Goal: Transaction & Acquisition: Book appointment/travel/reservation

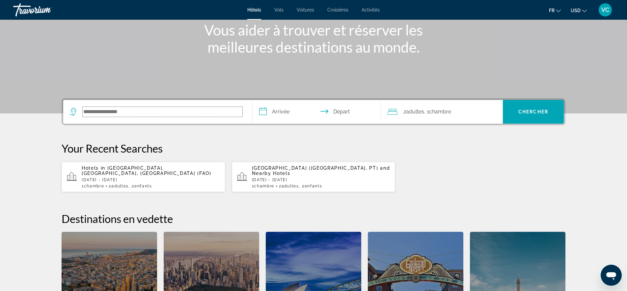
click at [121, 109] on input "Search hotel destination" at bounding box center [163, 112] width 160 height 10
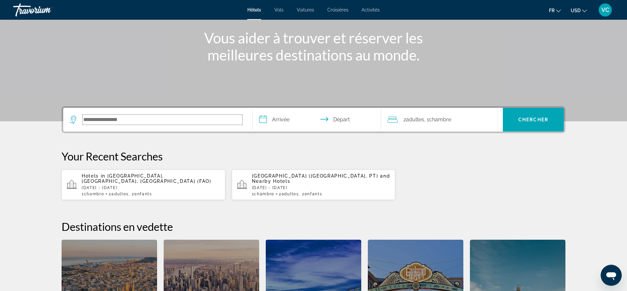
scroll to position [60, 0]
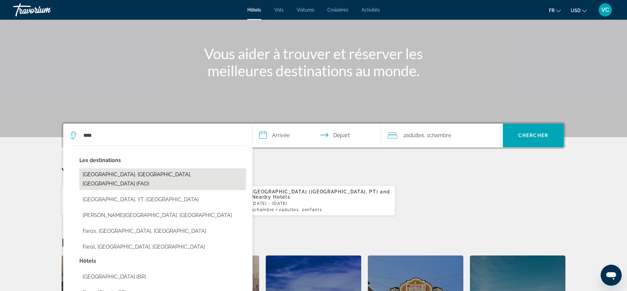
click at [151, 173] on button "[GEOGRAPHIC_DATA], [GEOGRAPHIC_DATA], [GEOGRAPHIC_DATA] (FAO)" at bounding box center [162, 179] width 167 height 22
type input "**********"
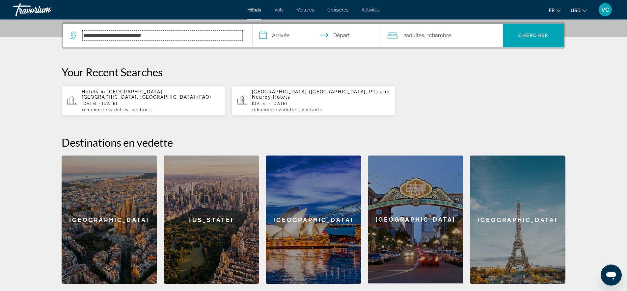
scroll to position [161, 0]
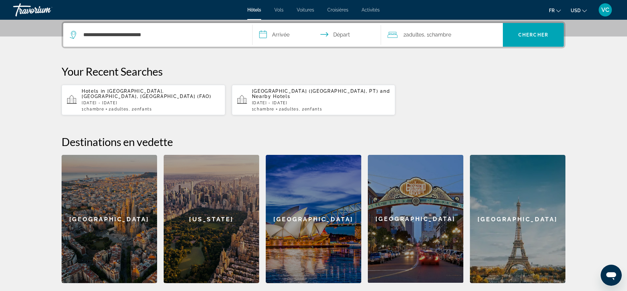
click at [283, 35] on input "**********" at bounding box center [317, 36] width 131 height 26
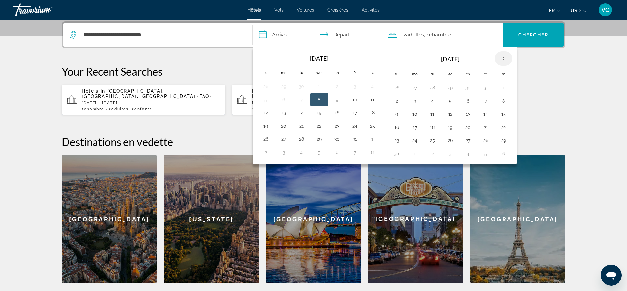
click at [504, 56] on th "Next month" at bounding box center [503, 58] width 18 height 14
click at [505, 56] on th "Next month" at bounding box center [503, 58] width 18 height 14
click at [507, 56] on th "Next month" at bounding box center [503, 58] width 18 height 14
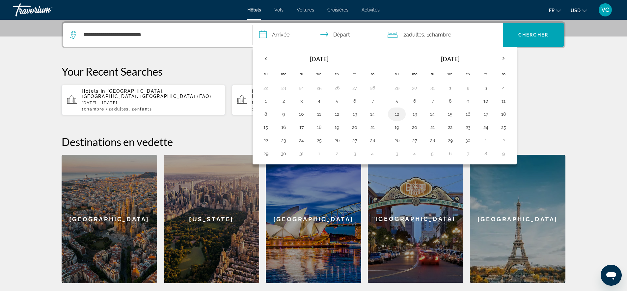
click at [397, 113] on button "12" at bounding box center [396, 114] width 11 height 9
click at [502, 114] on button "18" at bounding box center [503, 114] width 11 height 9
type input "**********"
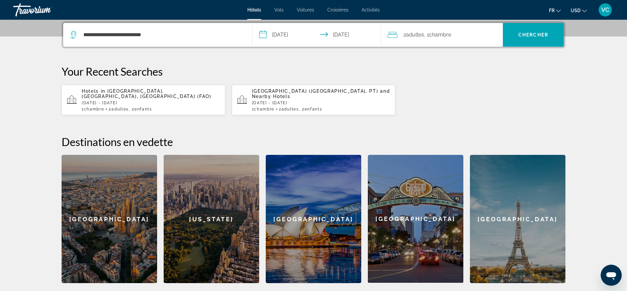
click at [416, 35] on span "Adultes" at bounding box center [415, 35] width 18 height 6
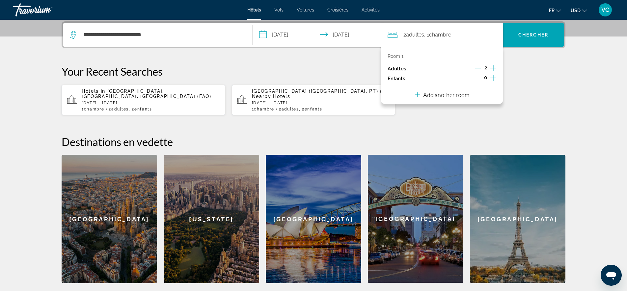
click at [494, 76] on icon "Increment children" at bounding box center [493, 78] width 6 height 8
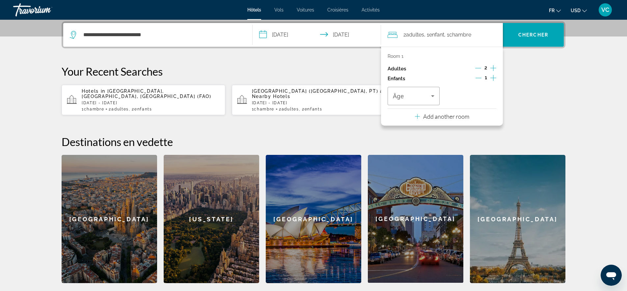
click at [494, 76] on icon "Increment children" at bounding box center [493, 78] width 6 height 8
click at [408, 92] on span "Travelers: 2 adults, 2 children" at bounding box center [412, 96] width 38 height 8
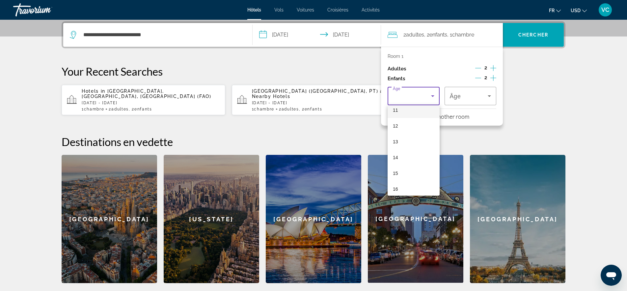
scroll to position [199, 0]
click at [399, 171] on mat-option "16" at bounding box center [413, 170] width 52 height 16
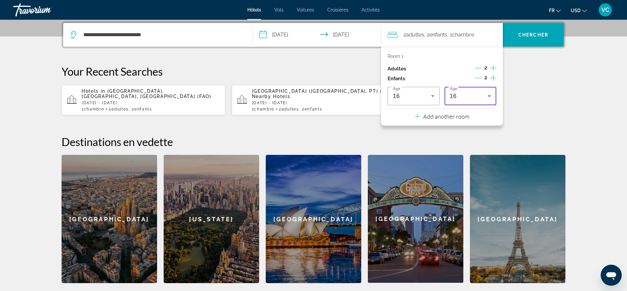
click at [473, 100] on div "16" at bounding box center [470, 96] width 41 height 18
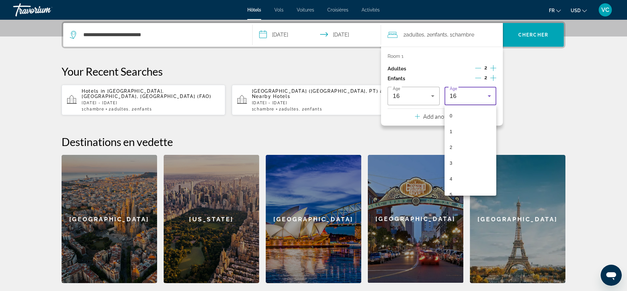
scroll to position [180, 0]
click at [460, 137] on mat-option "13" at bounding box center [470, 141] width 52 height 16
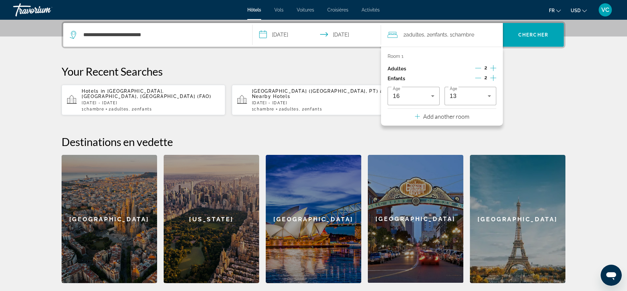
click at [362, 126] on div "**********" at bounding box center [313, 152] width 530 height 262
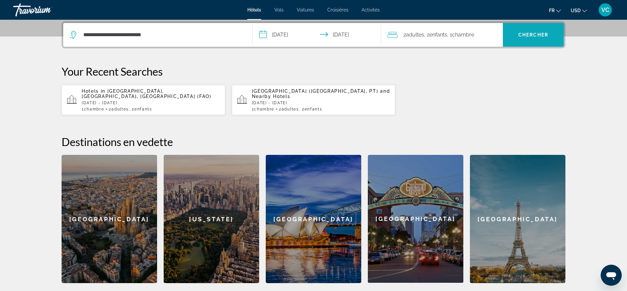
click at [523, 36] on span "Chercher" at bounding box center [533, 34] width 30 height 5
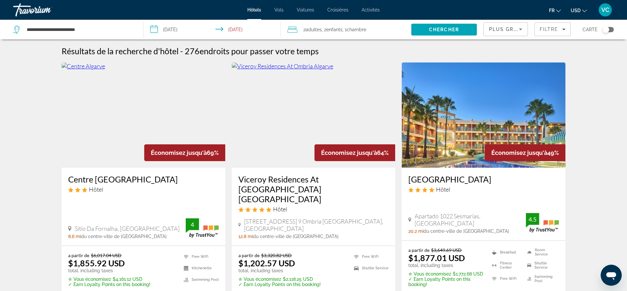
click at [576, 10] on span "USD" at bounding box center [575, 10] width 10 height 5
click at [565, 62] on button "EUR (€)" at bounding box center [565, 60] width 33 height 9
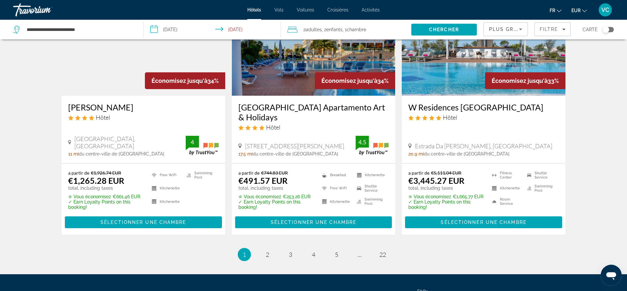
scroll to position [881, 0]
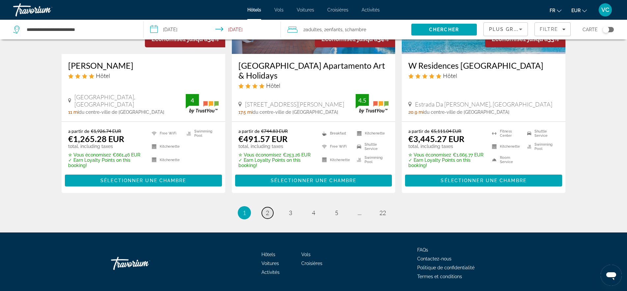
click at [267, 209] on span "2" at bounding box center [267, 212] width 3 height 7
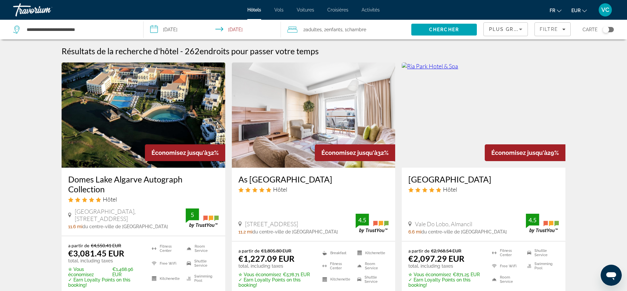
click at [507, 33] on div "Plus grandes économies" at bounding box center [504, 29] width 30 height 8
click at [513, 82] on span "Prix le plus bas" at bounding box center [504, 86] width 31 height 8
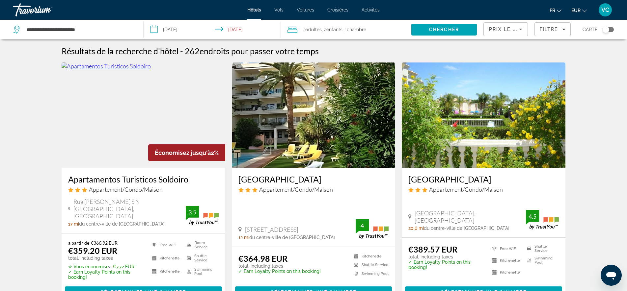
click at [135, 143] on img "Main content" at bounding box center [144, 115] width 164 height 105
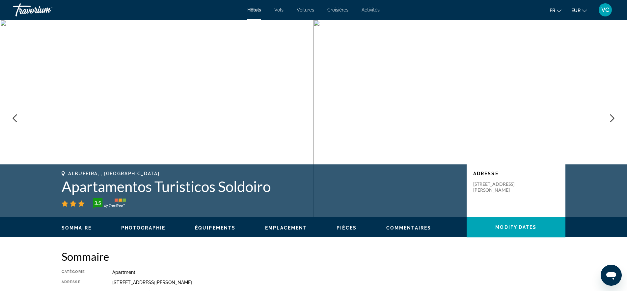
click at [613, 118] on icon "Next image" at bounding box center [612, 119] width 4 height 8
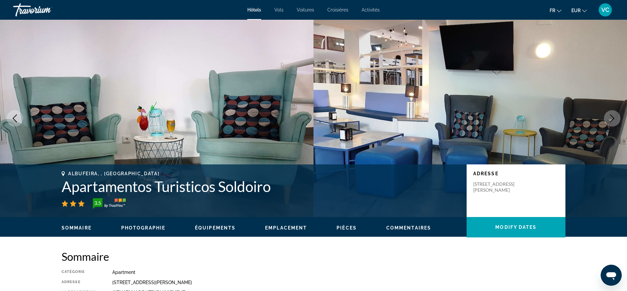
click at [613, 118] on icon "Next image" at bounding box center [612, 119] width 4 height 8
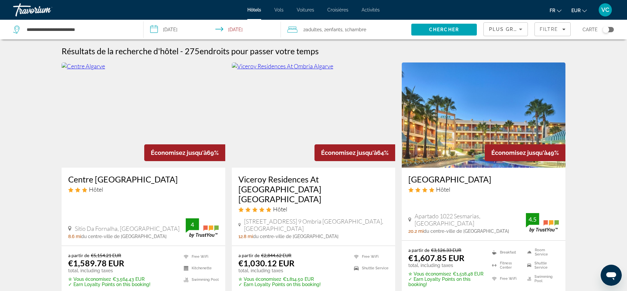
click at [508, 29] on span "Plus grandes économies" at bounding box center [528, 29] width 79 height 5
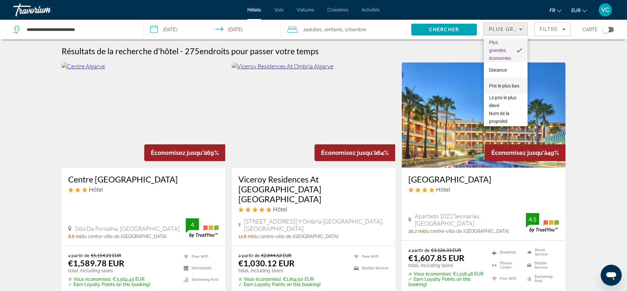
click at [505, 88] on span "Prix le plus bas" at bounding box center [504, 85] width 30 height 5
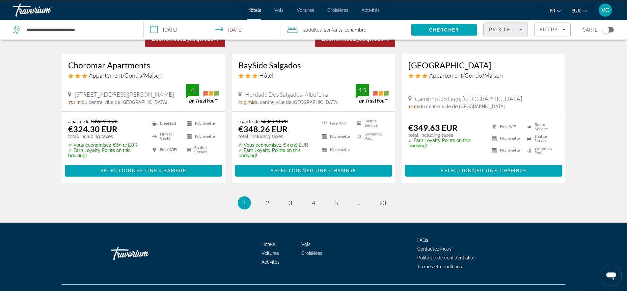
scroll to position [866, 0]
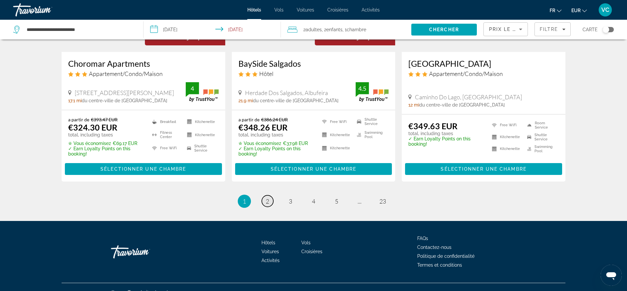
click at [269, 198] on span "2" at bounding box center [267, 201] width 3 height 7
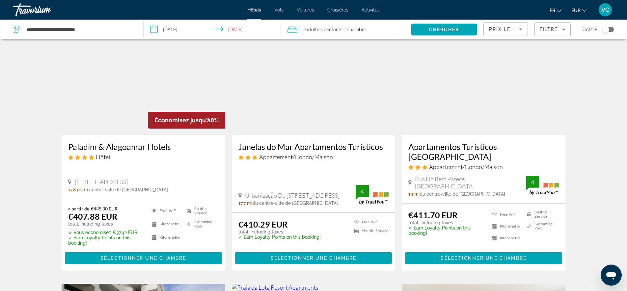
scroll to position [537, 0]
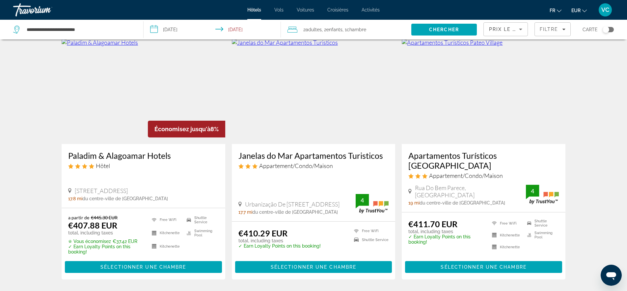
click at [106, 109] on img "Main content" at bounding box center [144, 91] width 164 height 105
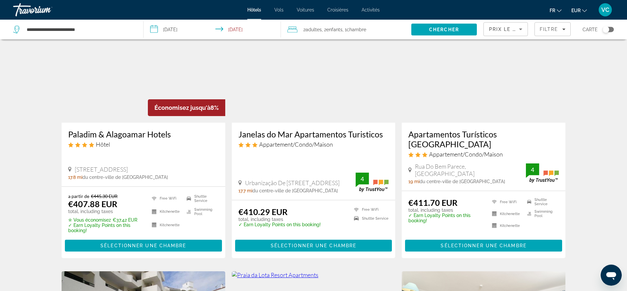
scroll to position [562, 0]
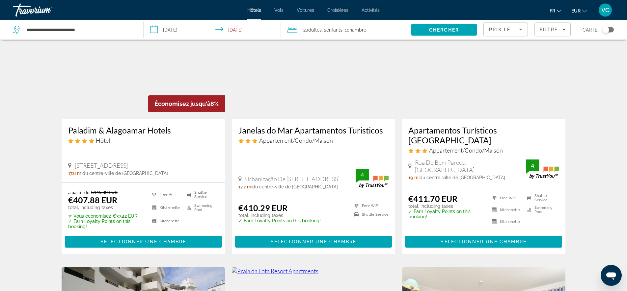
click at [480, 96] on img "Main content" at bounding box center [483, 65] width 164 height 105
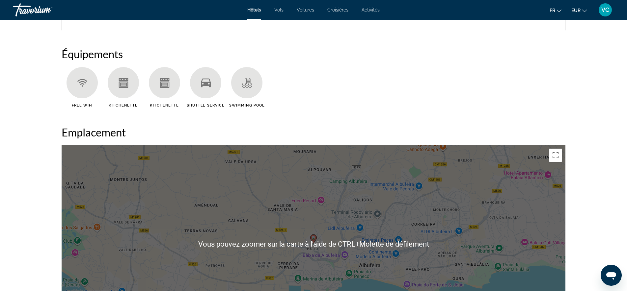
scroll to position [487, 0]
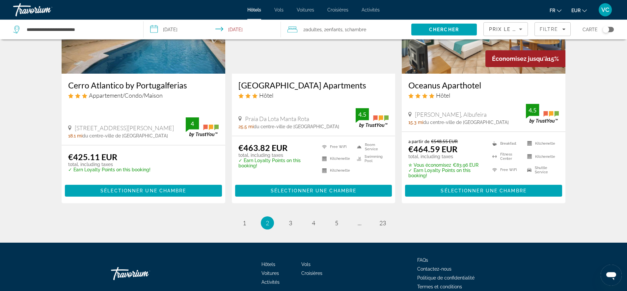
scroll to position [866, 0]
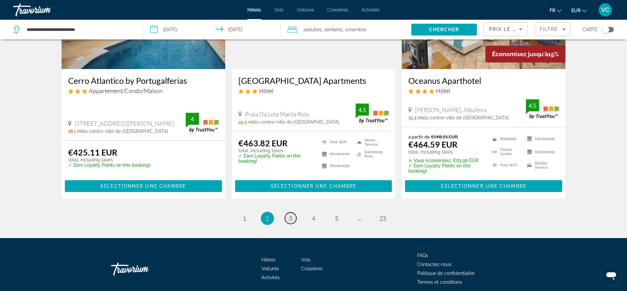
click at [294, 213] on link "page 3" at bounding box center [291, 219] width 12 height 12
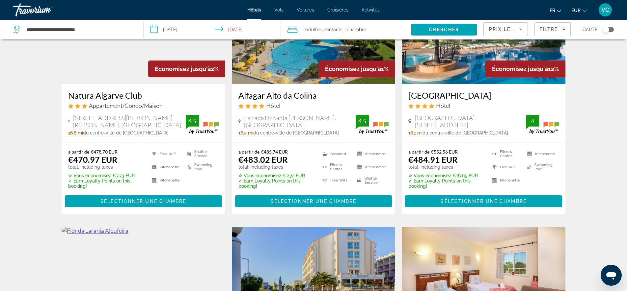
scroll to position [42, 0]
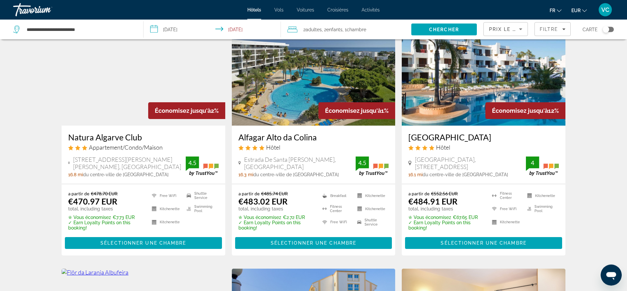
click at [168, 85] on img "Main content" at bounding box center [144, 73] width 164 height 105
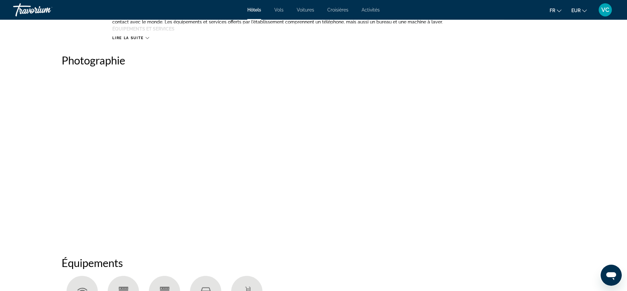
scroll to position [277, 0]
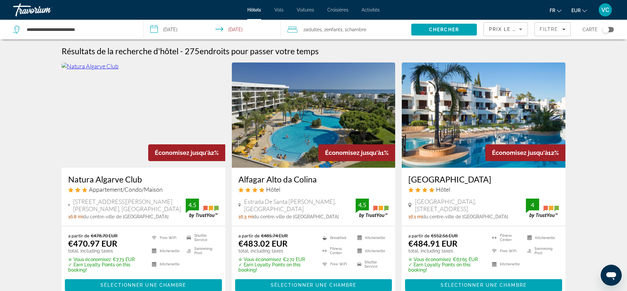
click at [341, 106] on img "Main content" at bounding box center [314, 115] width 164 height 105
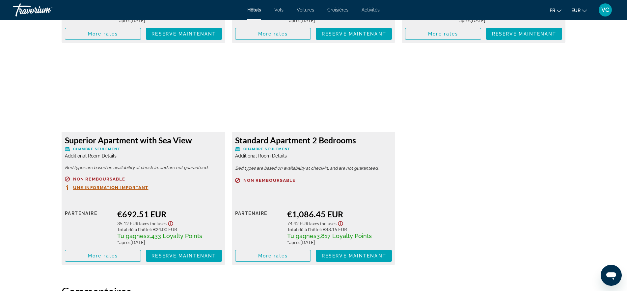
scroll to position [1359, 0]
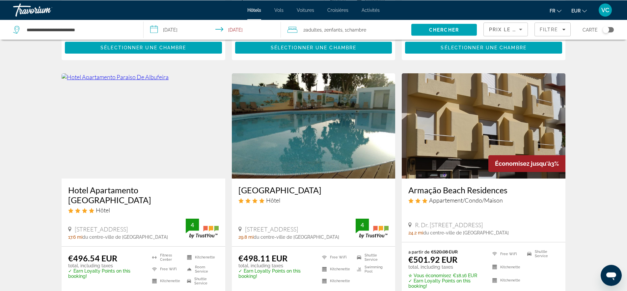
scroll to position [545, 0]
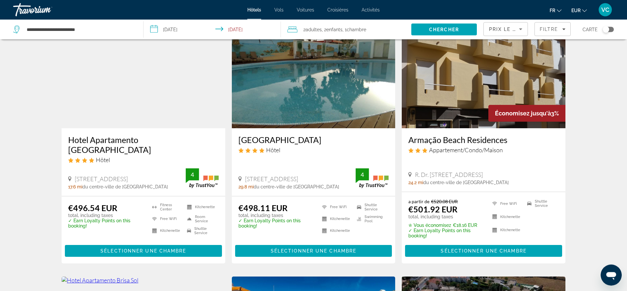
click at [132, 140] on h3 "Hotel Apartamento [GEOGRAPHIC_DATA]" at bounding box center [143, 145] width 150 height 20
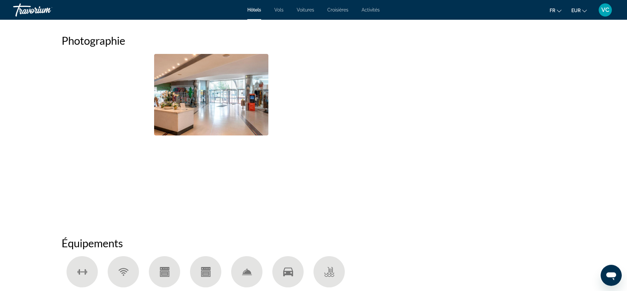
scroll to position [344, 0]
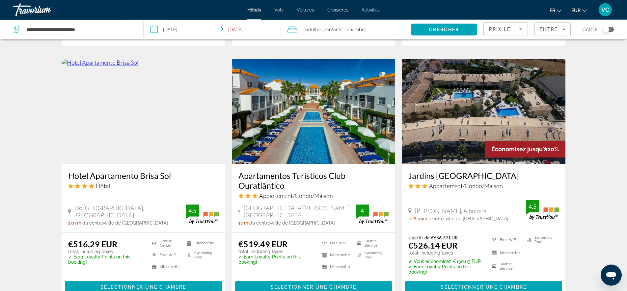
scroll to position [764, 0]
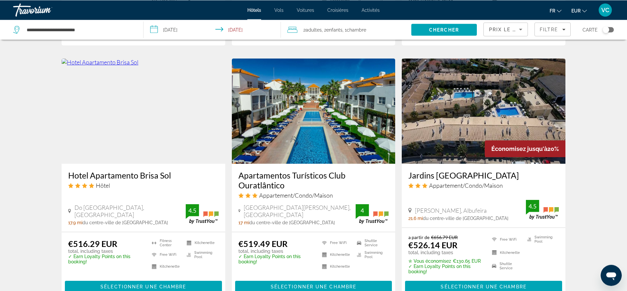
click at [140, 137] on img "Main content" at bounding box center [144, 111] width 164 height 105
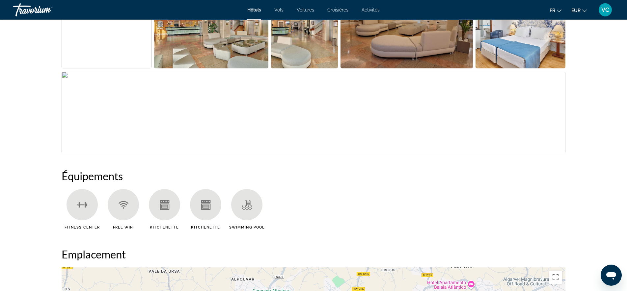
scroll to position [395, 0]
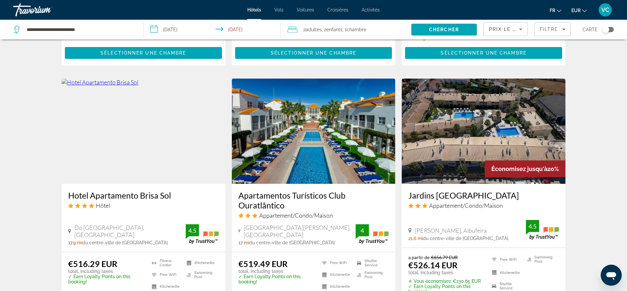
scroll to position [764, 0]
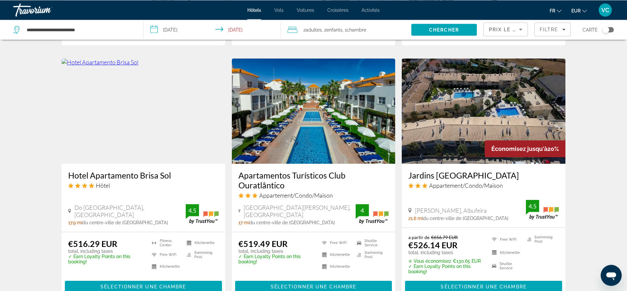
click at [312, 93] on img "Main content" at bounding box center [314, 111] width 164 height 105
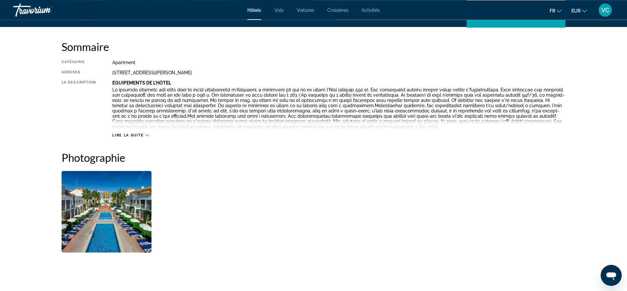
scroll to position [319, 0]
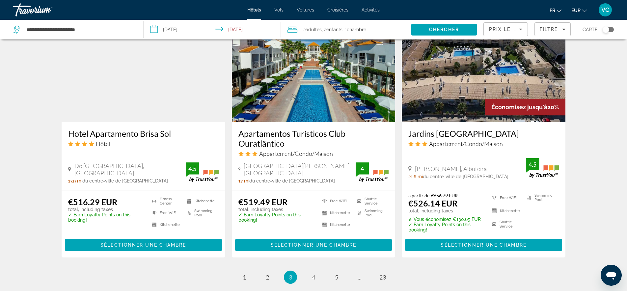
scroll to position [883, 0]
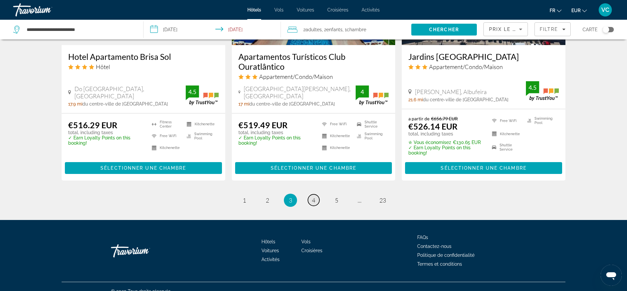
click at [313, 197] on span "4" at bounding box center [313, 200] width 3 height 7
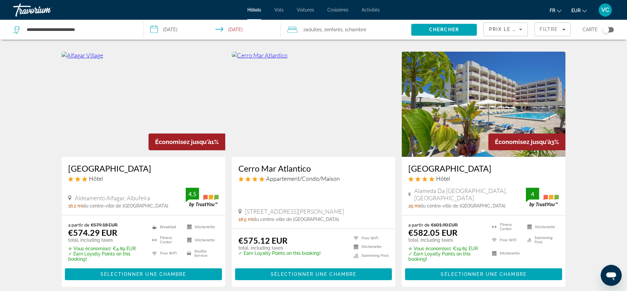
scroll to position [302, 0]
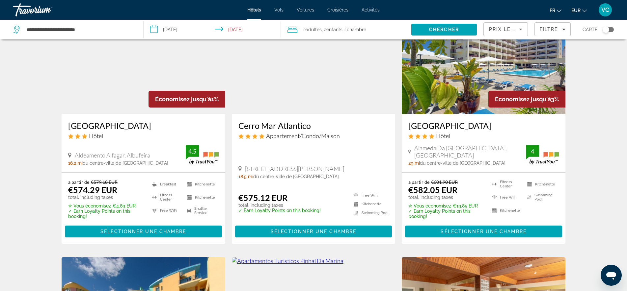
click at [148, 75] on img "Main content" at bounding box center [144, 61] width 164 height 105
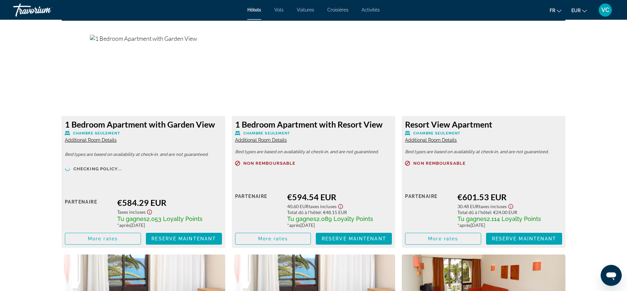
scroll to position [898, 0]
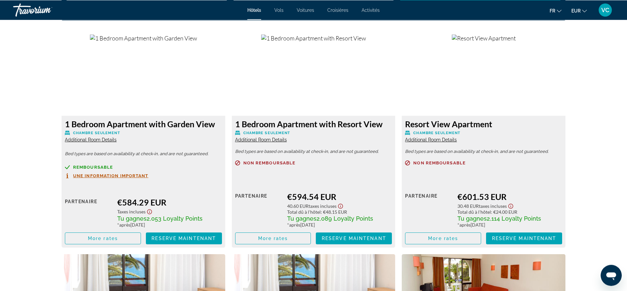
click at [507, 42] on img "Main content" at bounding box center [484, 38] width 64 height 7
click at [439, 142] on span "Additional Room Details" at bounding box center [431, 140] width 52 height 5
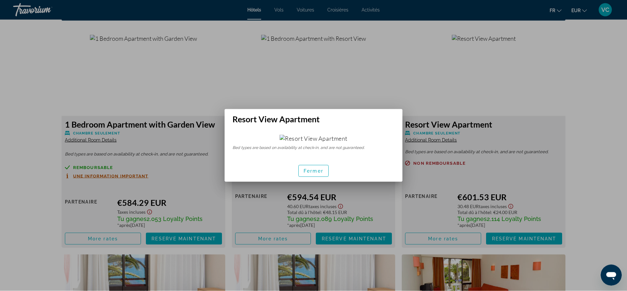
scroll to position [0, 0]
click at [470, 90] on div at bounding box center [313, 145] width 627 height 291
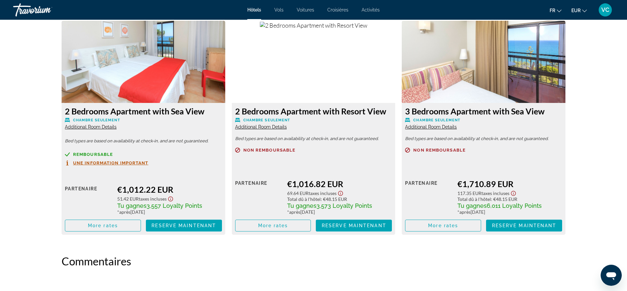
scroll to position [1359, 0]
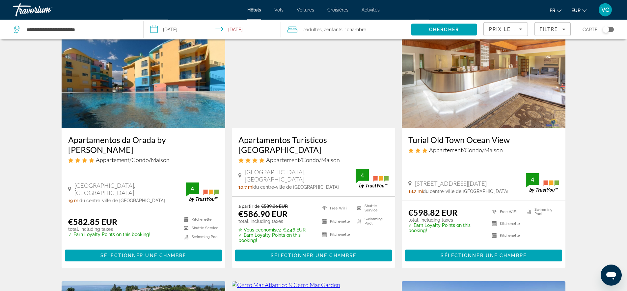
scroll to position [537, 0]
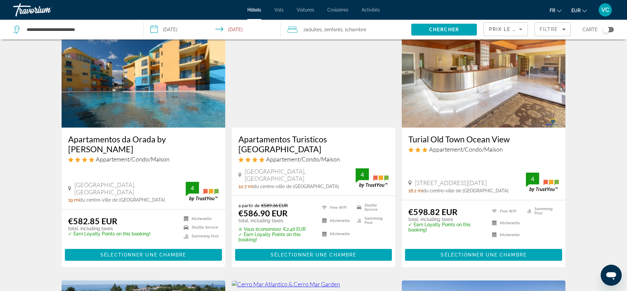
click at [150, 136] on h3 "Apartamentos da Orada by [PERSON_NAME]" at bounding box center [143, 144] width 150 height 20
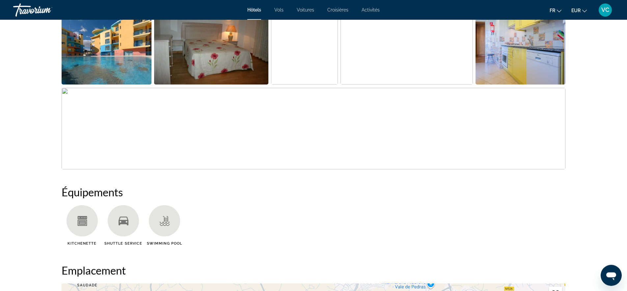
scroll to position [361, 0]
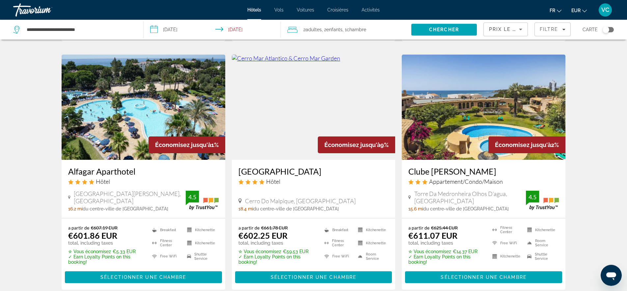
scroll to position [789, 0]
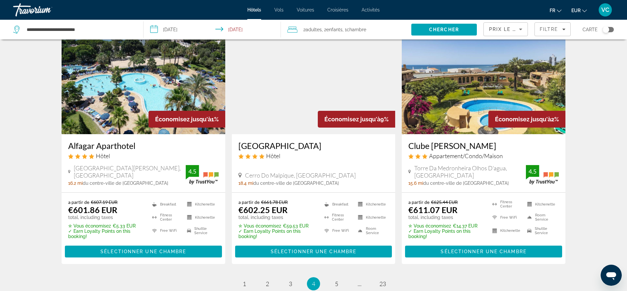
click at [320, 75] on img "Main content" at bounding box center [314, 81] width 164 height 105
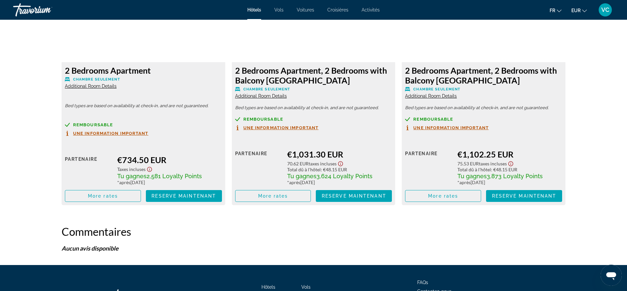
scroll to position [1208, 0]
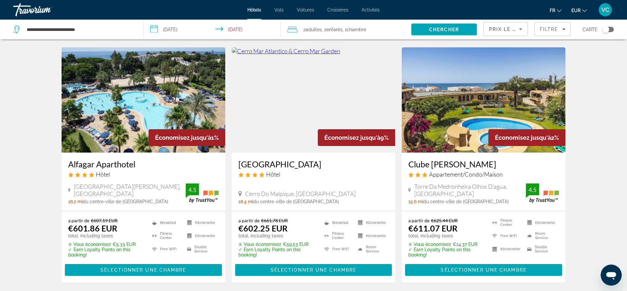
scroll to position [763, 0]
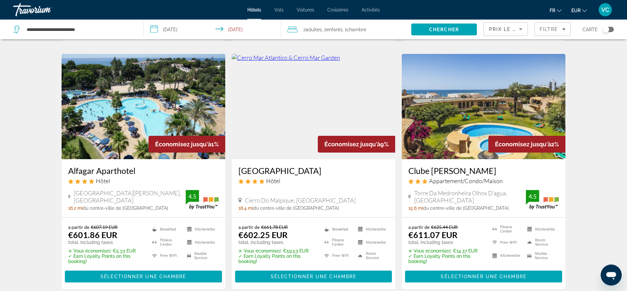
click at [468, 140] on img "Main content" at bounding box center [483, 106] width 164 height 105
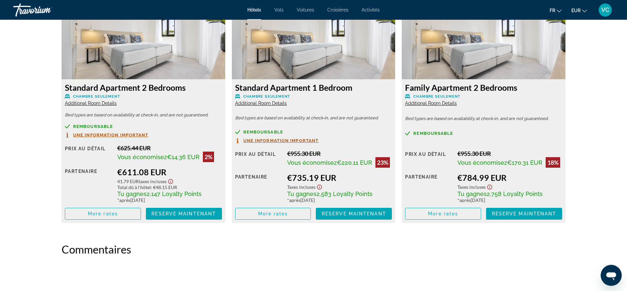
scroll to position [940, 0]
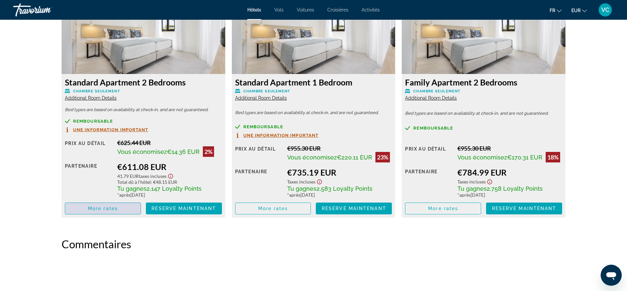
click at [117, 208] on span "More rates" at bounding box center [103, 208] width 30 height 5
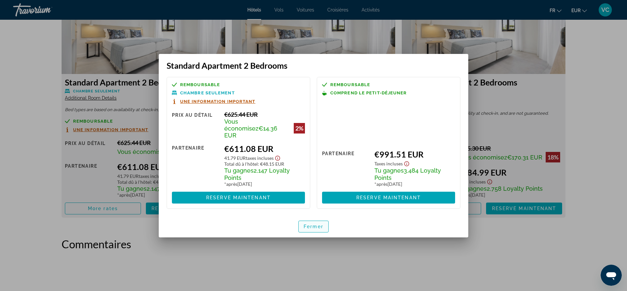
click at [313, 224] on span "Fermer" at bounding box center [313, 226] width 20 height 5
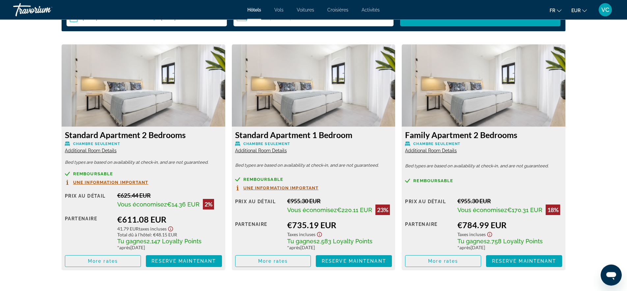
scroll to position [873, 0]
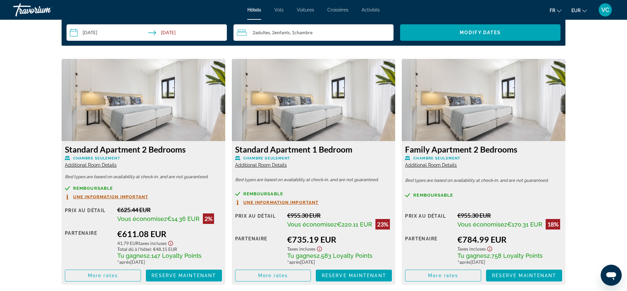
click at [181, 117] on img "Main content" at bounding box center [144, 100] width 164 height 82
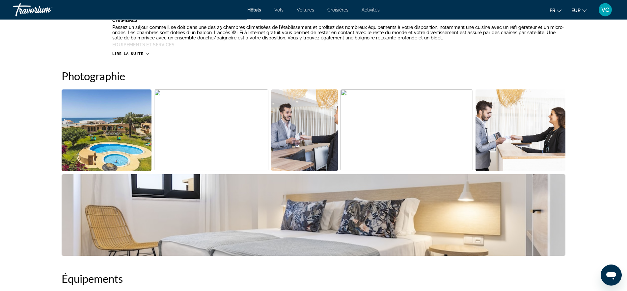
scroll to position [277, 0]
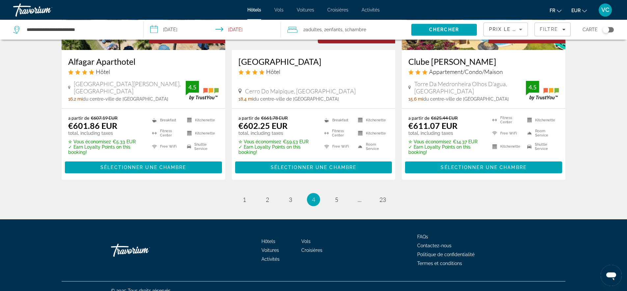
scroll to position [877, 0]
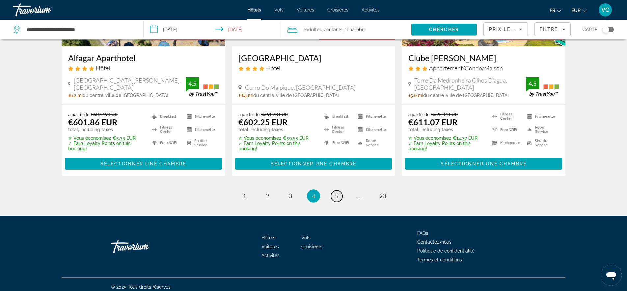
click at [338, 192] on link "page 5" at bounding box center [337, 197] width 12 height 12
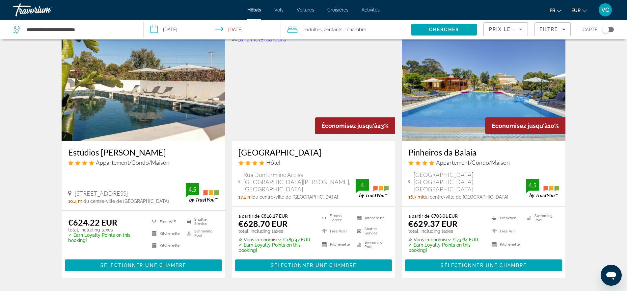
scroll to position [277, 0]
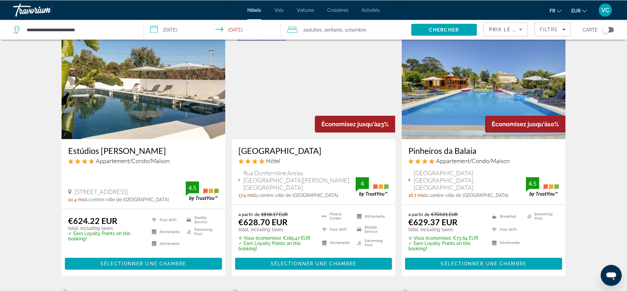
click at [125, 140] on div "Estúdios [PERSON_NAME] Appartement/Condo/Maison [GEOGRAPHIC_DATA], [GEOGRAPHIC_…" at bounding box center [144, 174] width 164 height 70
click at [146, 114] on img "Main content" at bounding box center [144, 86] width 164 height 105
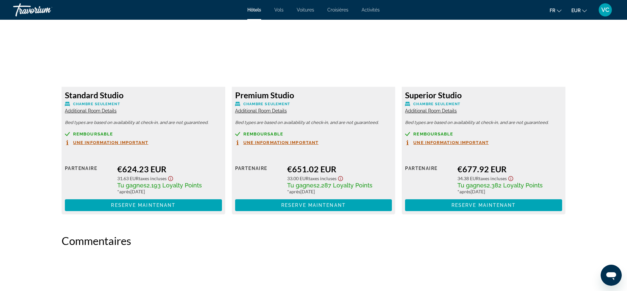
scroll to position [873, 0]
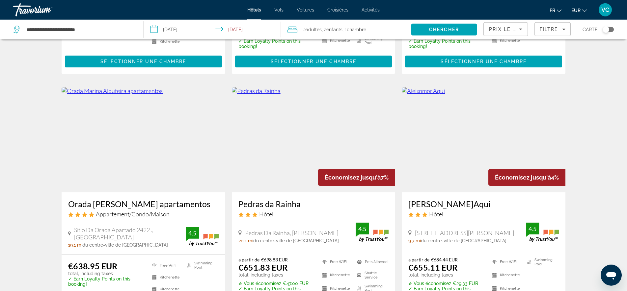
scroll to position [487, 0]
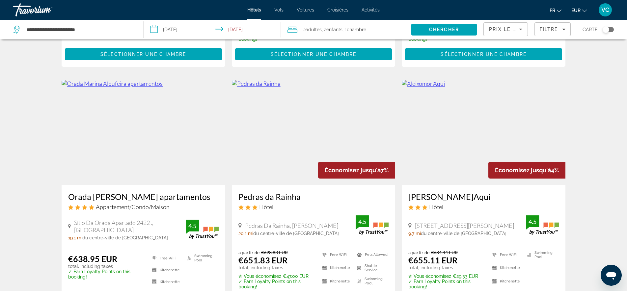
click at [138, 153] on img "Main content" at bounding box center [144, 132] width 164 height 105
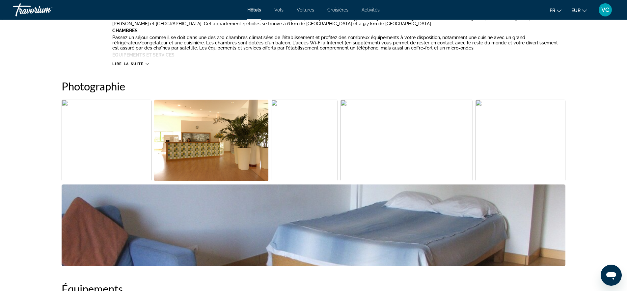
scroll to position [302, 0]
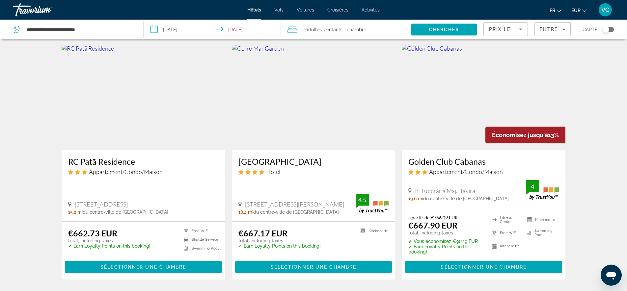
scroll to position [781, 0]
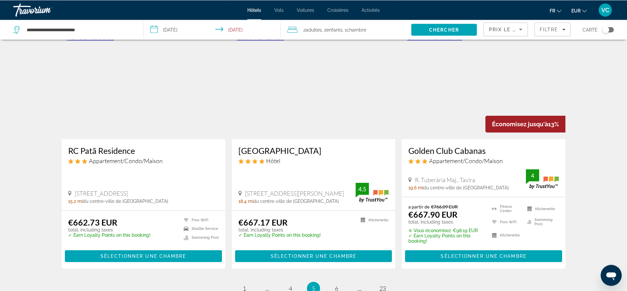
click at [511, 63] on img "Main content" at bounding box center [483, 86] width 164 height 105
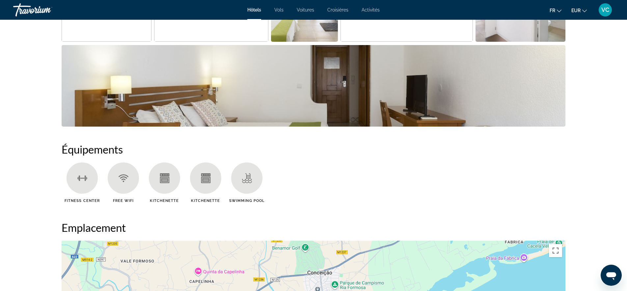
scroll to position [453, 0]
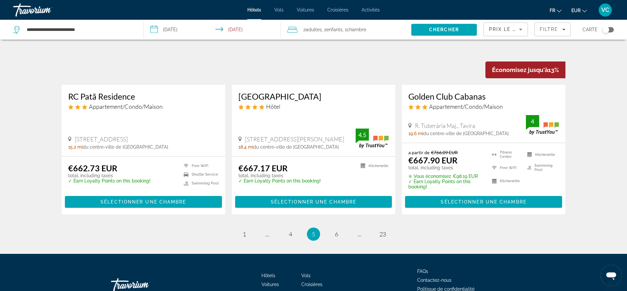
scroll to position [871, 0]
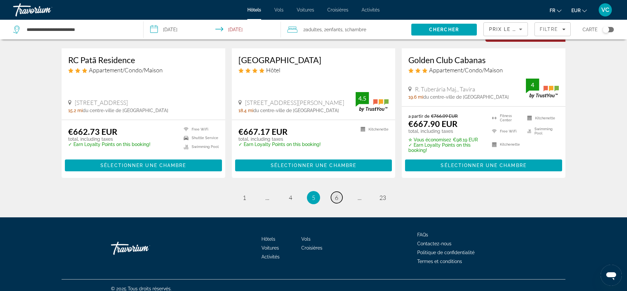
click at [334, 192] on link "page 6" at bounding box center [337, 198] width 12 height 12
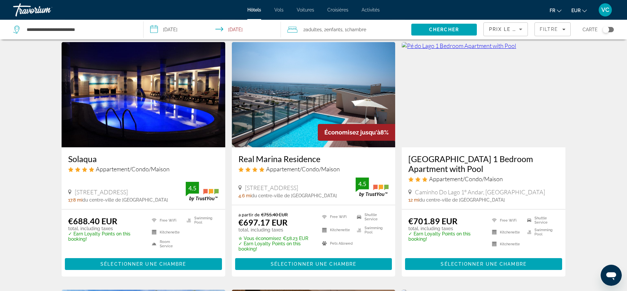
scroll to position [277, 0]
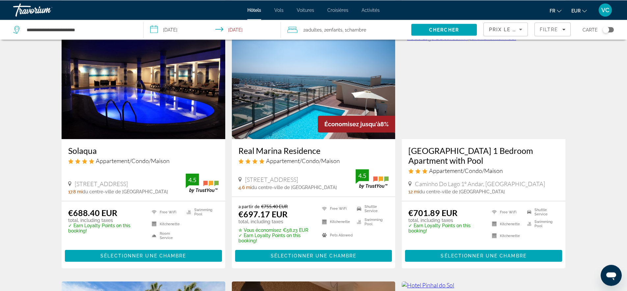
click at [154, 87] on img "Main content" at bounding box center [144, 86] width 164 height 105
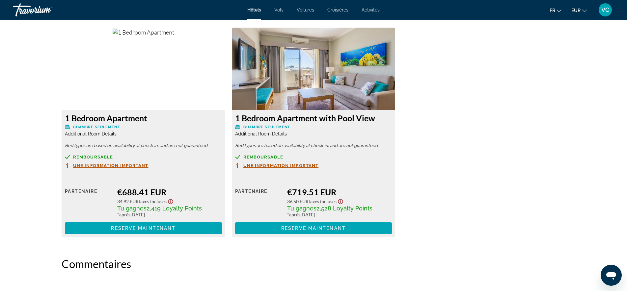
scroll to position [982, 0]
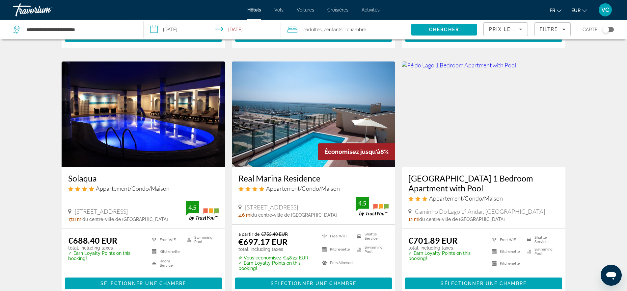
scroll to position [269, 0]
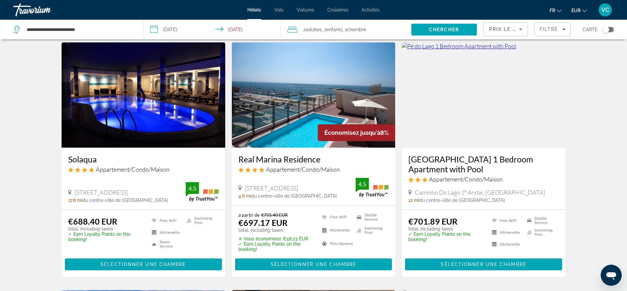
click at [303, 142] on img "Main content" at bounding box center [314, 94] width 164 height 105
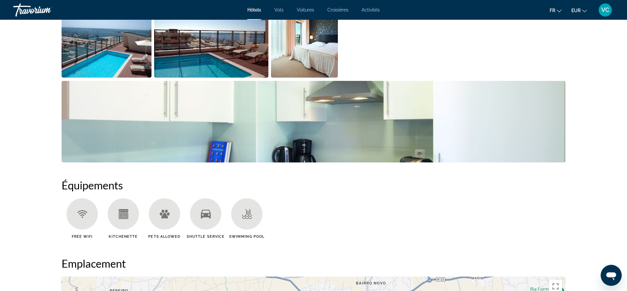
scroll to position [386, 0]
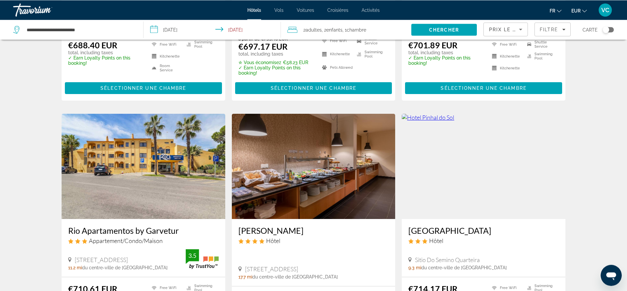
scroll to position [512, 0]
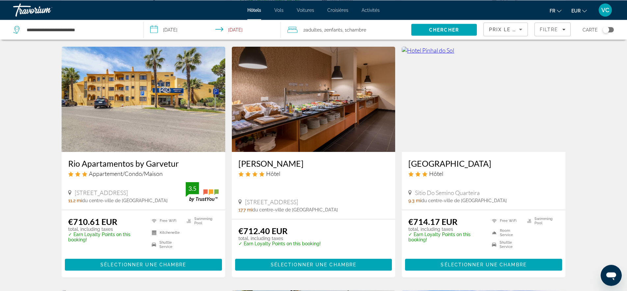
click at [276, 166] on h3 "[PERSON_NAME]" at bounding box center [313, 164] width 150 height 10
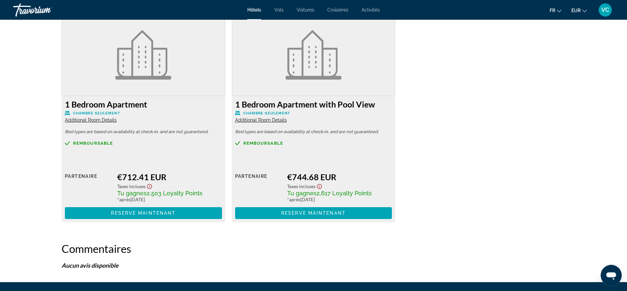
scroll to position [916, 0]
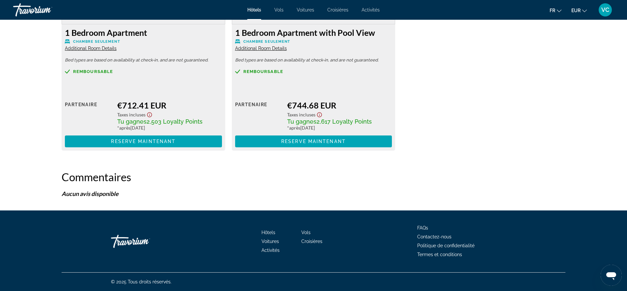
click at [265, 47] on span "Additional Room Details" at bounding box center [261, 48] width 52 height 5
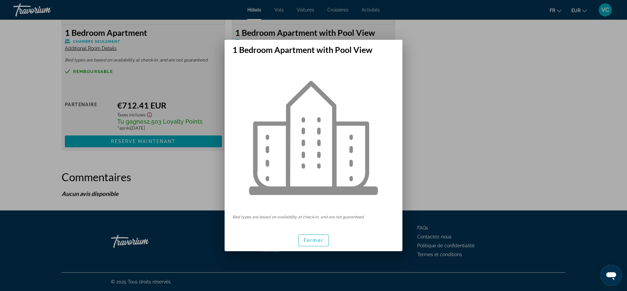
scroll to position [0, 0]
click at [459, 57] on div at bounding box center [313, 145] width 627 height 291
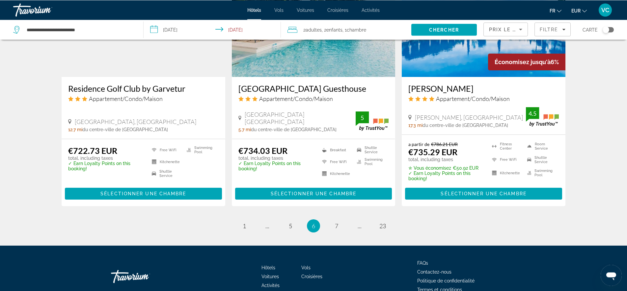
scroll to position [866, 0]
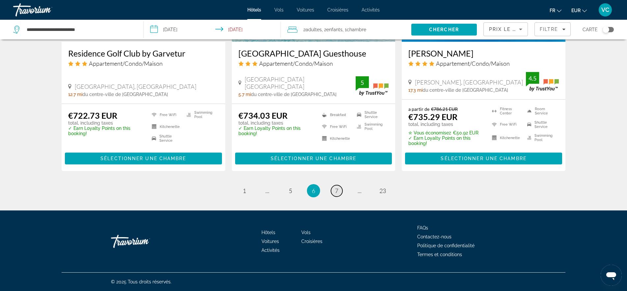
click at [335, 189] on span "7" at bounding box center [336, 190] width 3 height 7
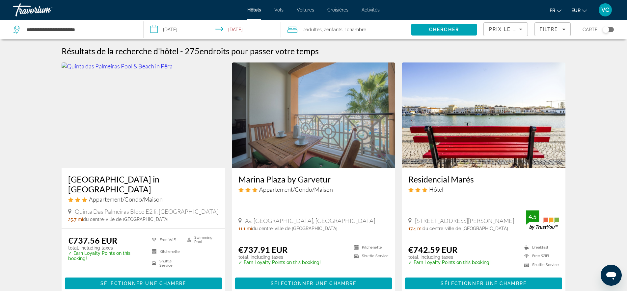
click at [130, 130] on img "Main content" at bounding box center [144, 115] width 164 height 105
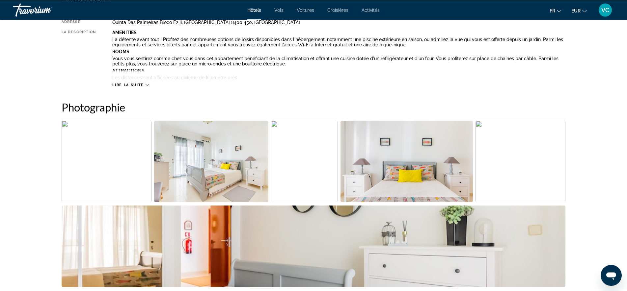
scroll to position [369, 0]
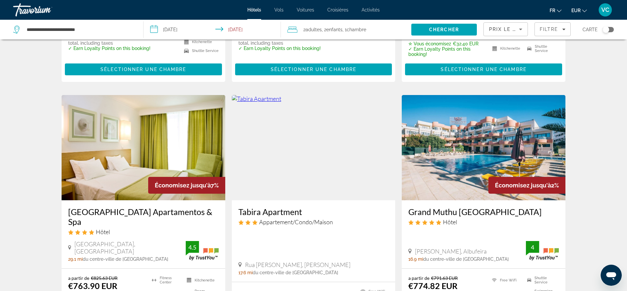
scroll to position [529, 0]
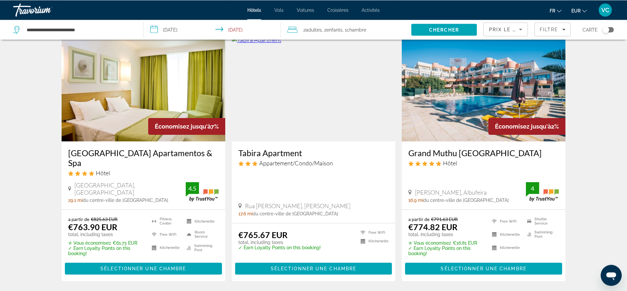
click at [467, 91] on img "Main content" at bounding box center [483, 88] width 164 height 105
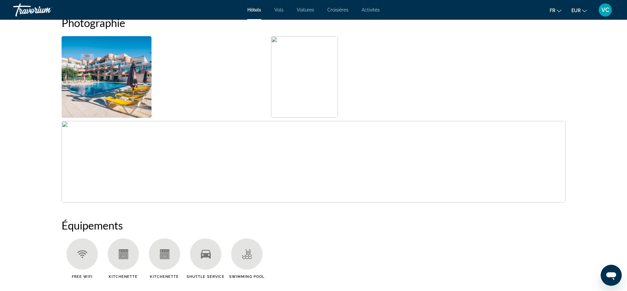
scroll to position [361, 0]
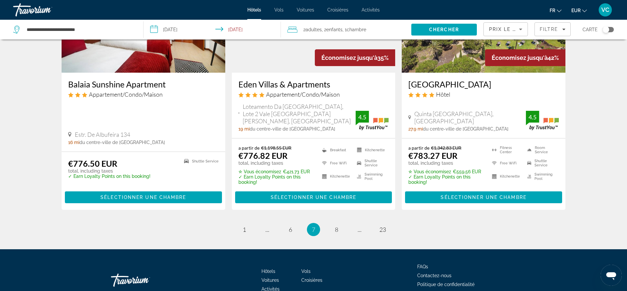
scroll to position [863, 0]
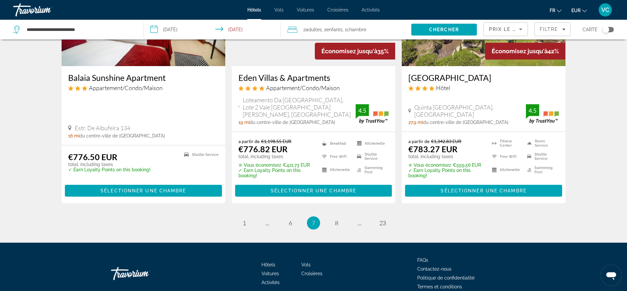
click at [329, 217] on ul "7 / 23 page 1 page ... page 6 You're on page 7 page 8 page ... page 23" at bounding box center [314, 223] width 504 height 13
click at [336, 220] on span "8" at bounding box center [336, 223] width 3 height 7
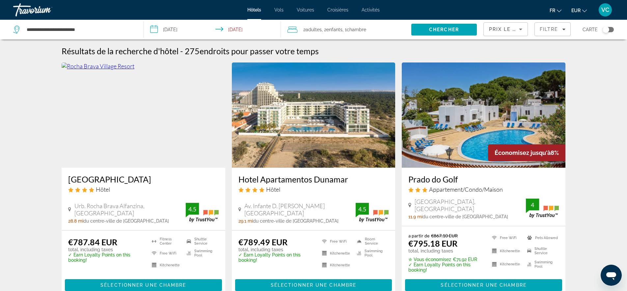
click at [142, 117] on img "Main content" at bounding box center [144, 115] width 164 height 105
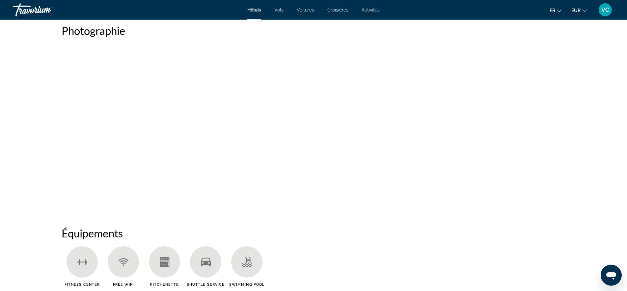
scroll to position [344, 0]
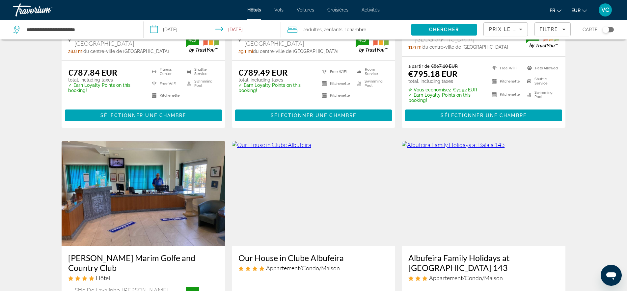
scroll to position [218, 0]
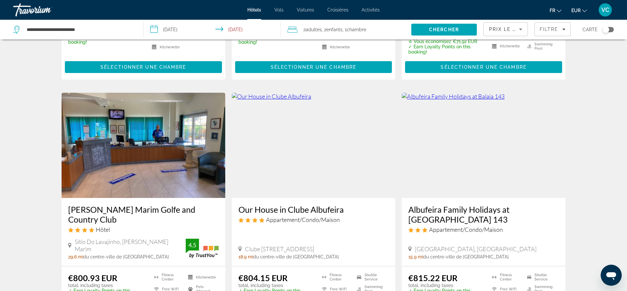
click at [500, 167] on img "Main content" at bounding box center [483, 145] width 164 height 105
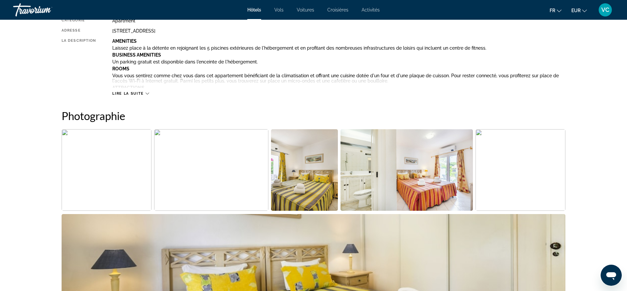
scroll to position [344, 0]
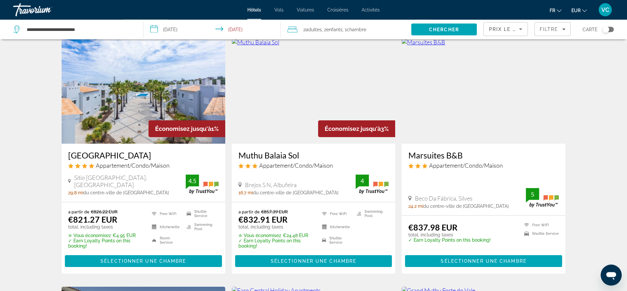
scroll to position [529, 0]
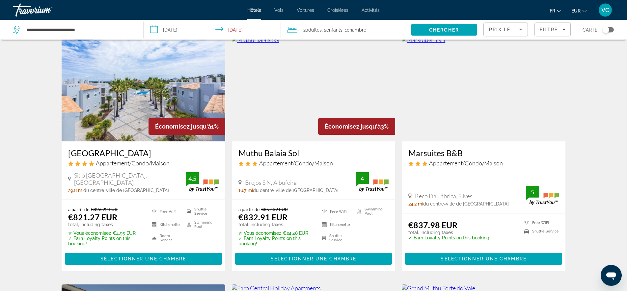
click at [489, 86] on img "Main content" at bounding box center [483, 88] width 164 height 105
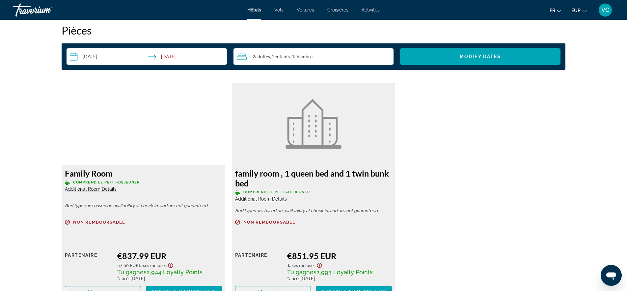
scroll to position [881, 0]
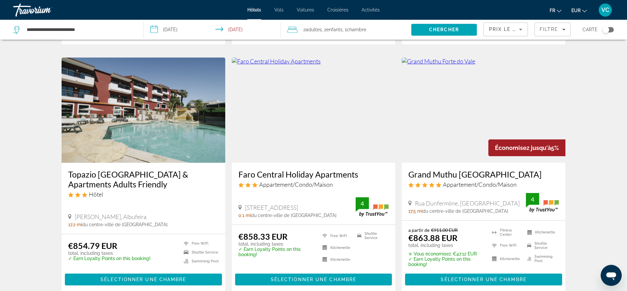
scroll to position [749, 0]
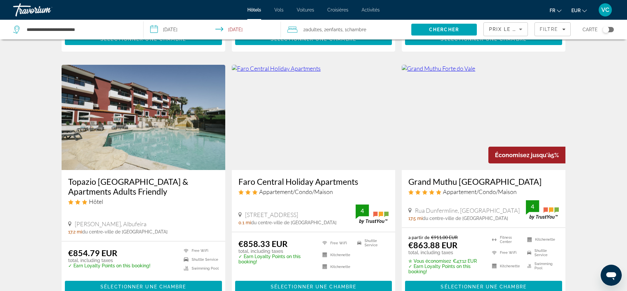
click at [460, 136] on img "Main content" at bounding box center [483, 117] width 164 height 105
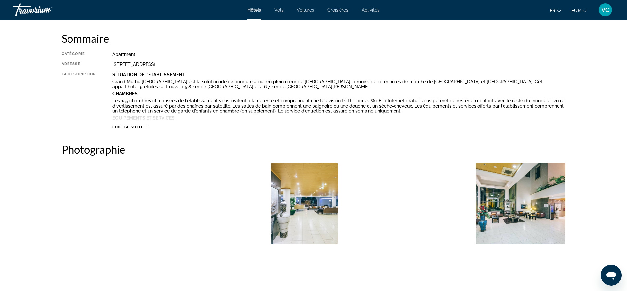
scroll to position [336, 0]
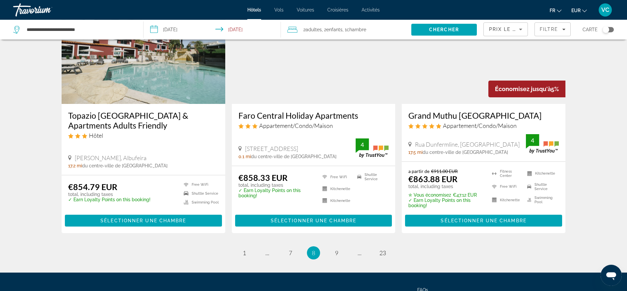
scroll to position [822, 0]
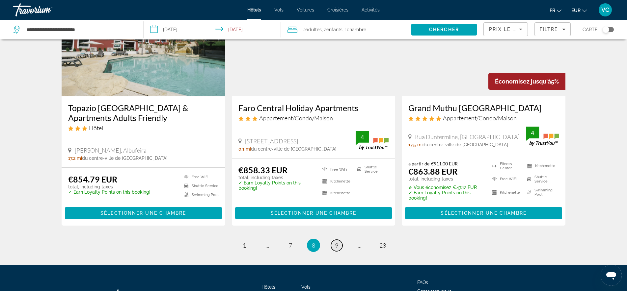
click at [336, 242] on span "9" at bounding box center [336, 245] width 3 height 7
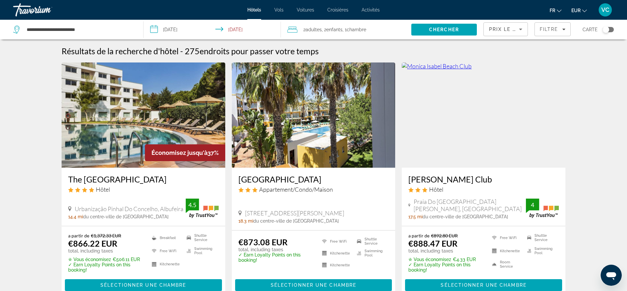
click at [127, 109] on img "Main content" at bounding box center [144, 115] width 164 height 105
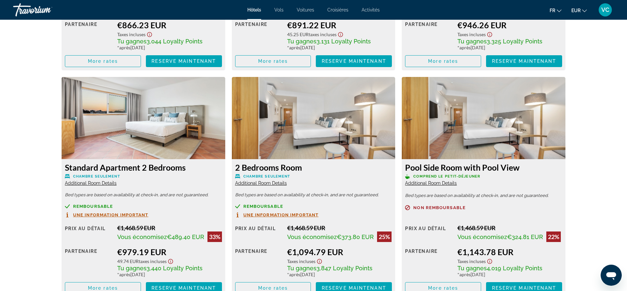
scroll to position [1083, 0]
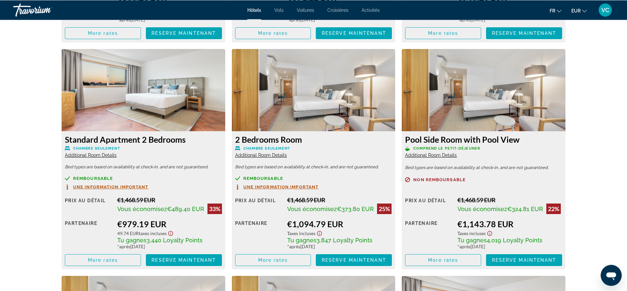
click at [107, 158] on span "Additional Room Details" at bounding box center [91, 155] width 52 height 5
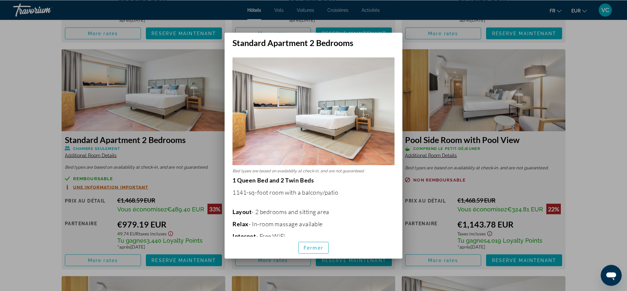
scroll to position [0, 0]
click at [319, 113] on img at bounding box center [313, 111] width 162 height 108
click at [152, 78] on div at bounding box center [313, 145] width 627 height 291
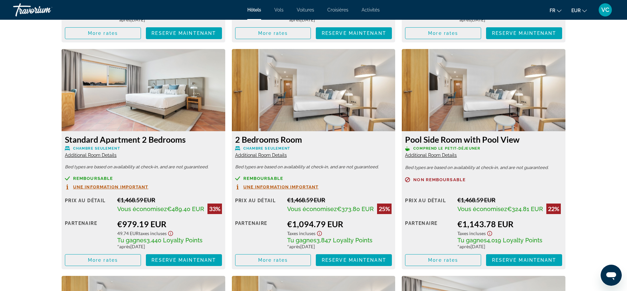
scroll to position [1083, 0]
click at [92, 263] on span "More rates" at bounding box center [103, 260] width 30 height 5
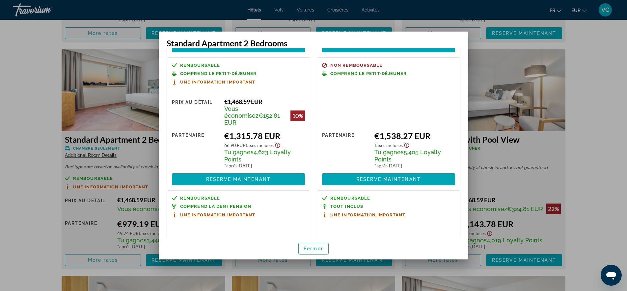
scroll to position [108, 0]
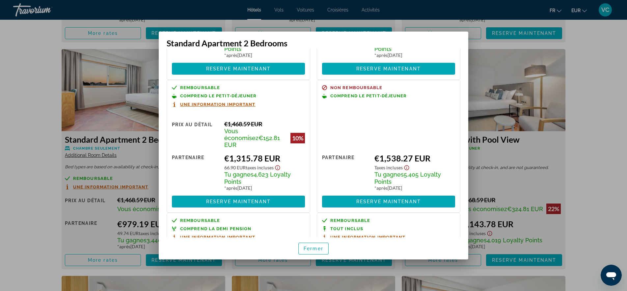
click at [571, 157] on div at bounding box center [313, 145] width 627 height 291
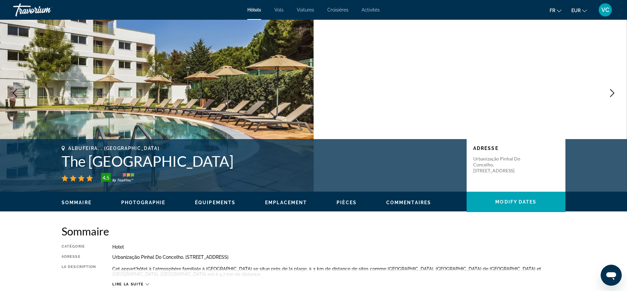
scroll to position [0, 0]
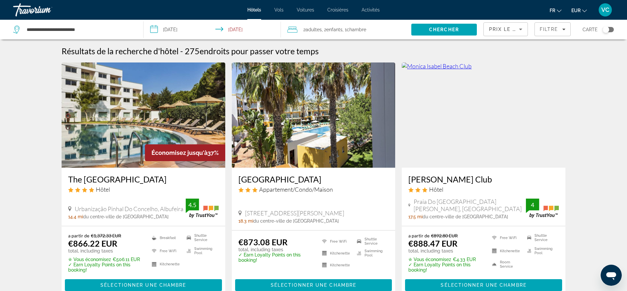
click at [451, 122] on img "Main content" at bounding box center [483, 115] width 164 height 105
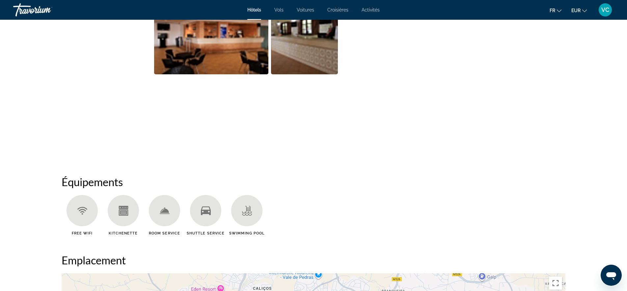
scroll to position [369, 0]
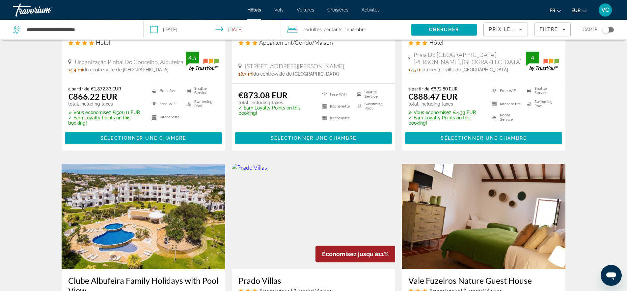
scroll to position [201, 0]
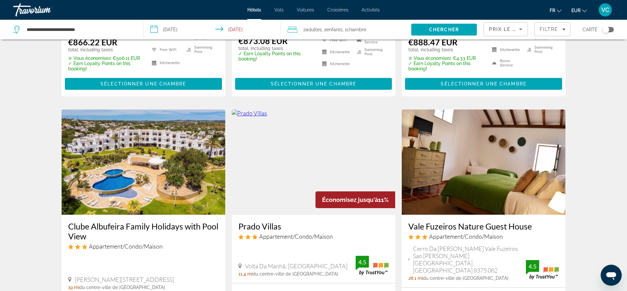
click at [353, 163] on img "Main content" at bounding box center [314, 162] width 164 height 105
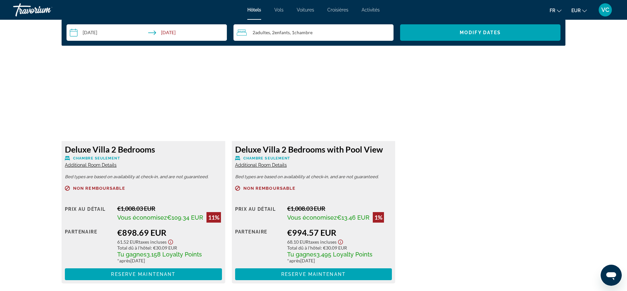
scroll to position [839, 0]
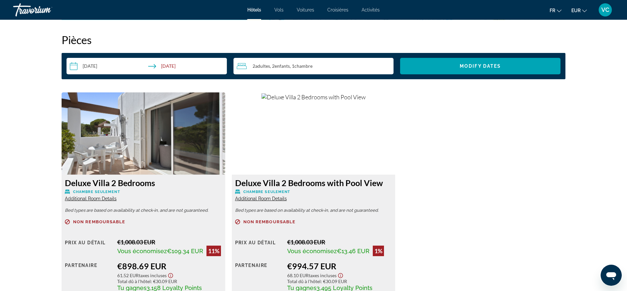
click at [149, 139] on img "Main content" at bounding box center [144, 133] width 164 height 82
click at [361, 101] on img "Main content" at bounding box center [313, 96] width 104 height 7
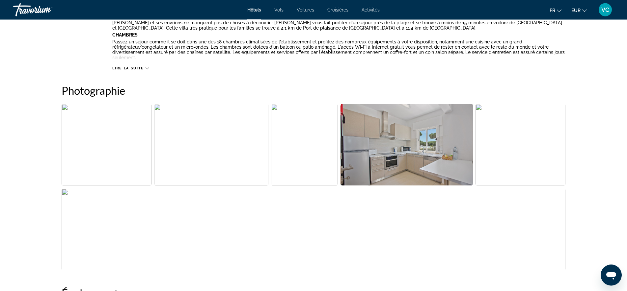
scroll to position [327, 0]
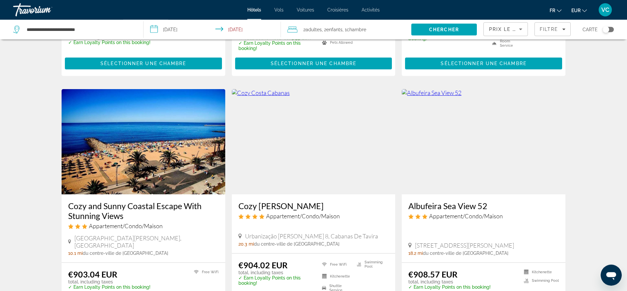
scroll to position [487, 0]
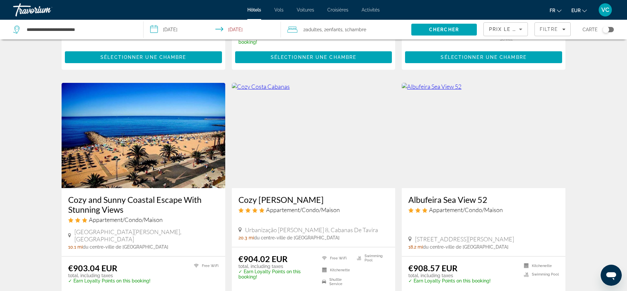
click at [157, 144] on img "Main content" at bounding box center [144, 135] width 164 height 105
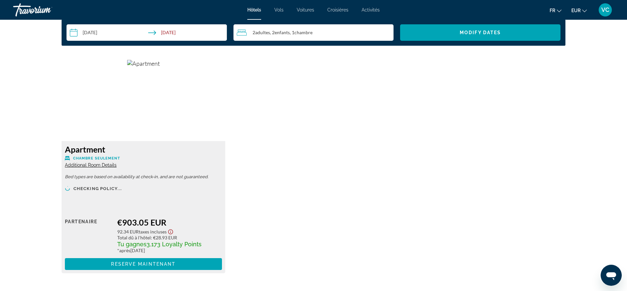
scroll to position [864, 0]
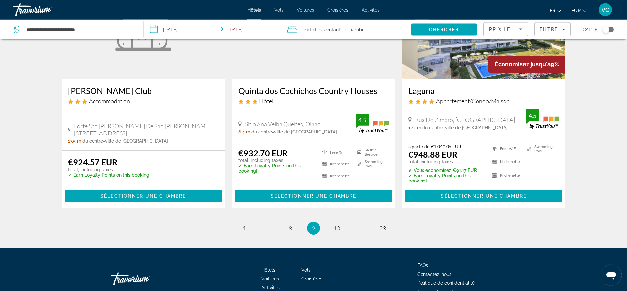
scroll to position [863, 0]
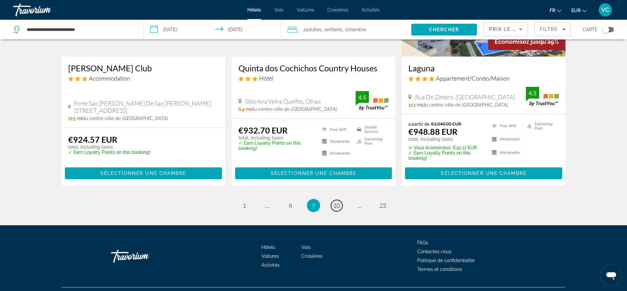
click at [336, 202] on span "10" at bounding box center [336, 205] width 7 height 7
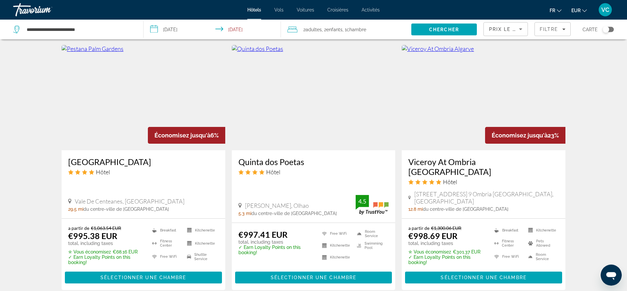
scroll to position [512, 0]
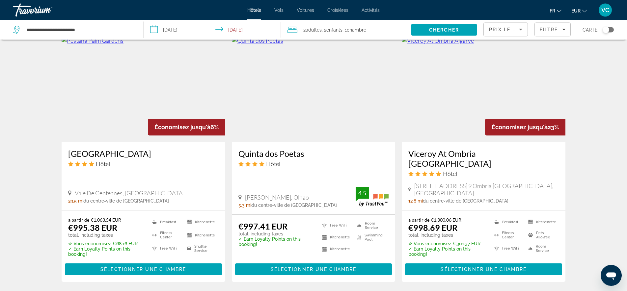
click at [268, 155] on h3 "Quinta dos Poetas" at bounding box center [313, 154] width 150 height 10
